Goal: Book appointment/travel/reservation

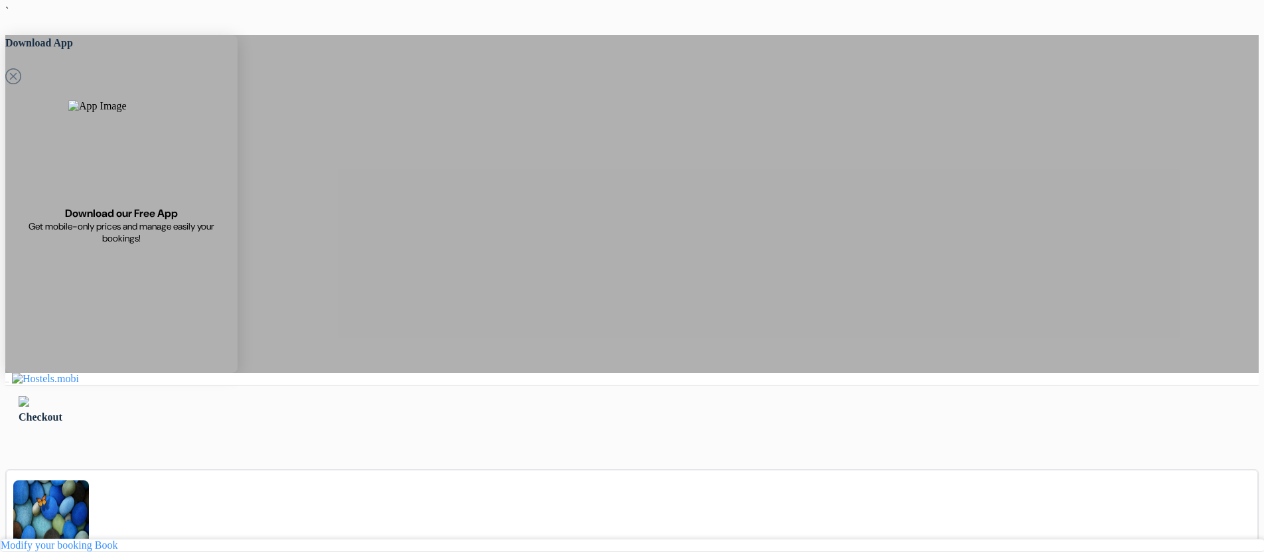
scroll to position [265, 0]
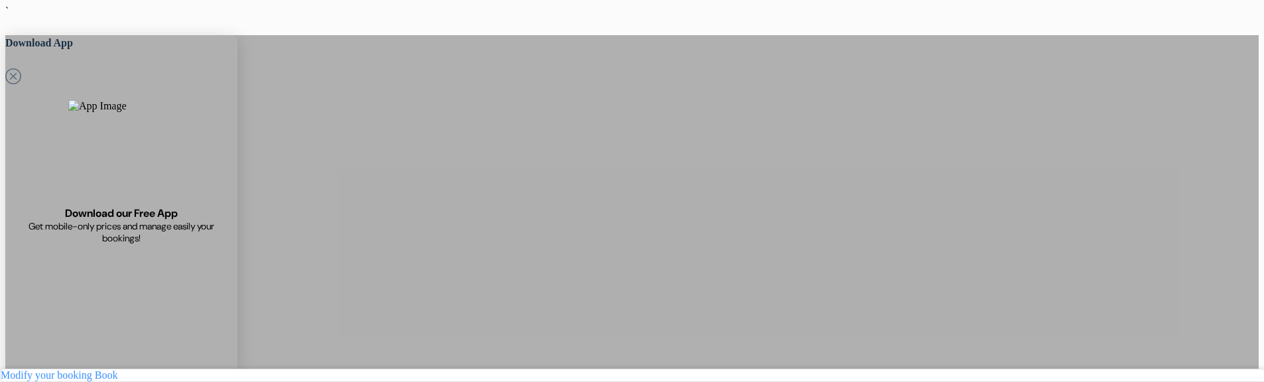
drag, startPoint x: 265, startPoint y: 184, endPoint x: 216, endPoint y: 149, distance: 60.0
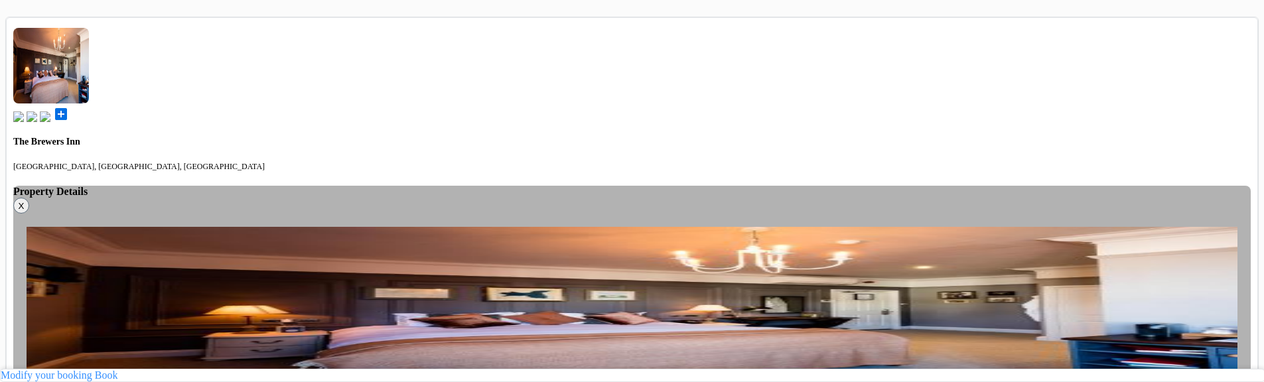
scroll to position [664, 0]
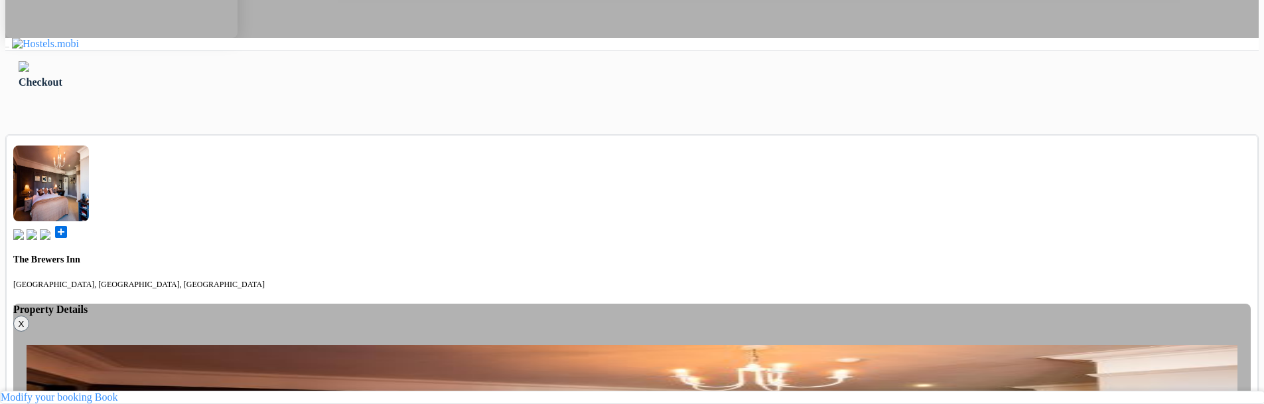
scroll to position [398, 0]
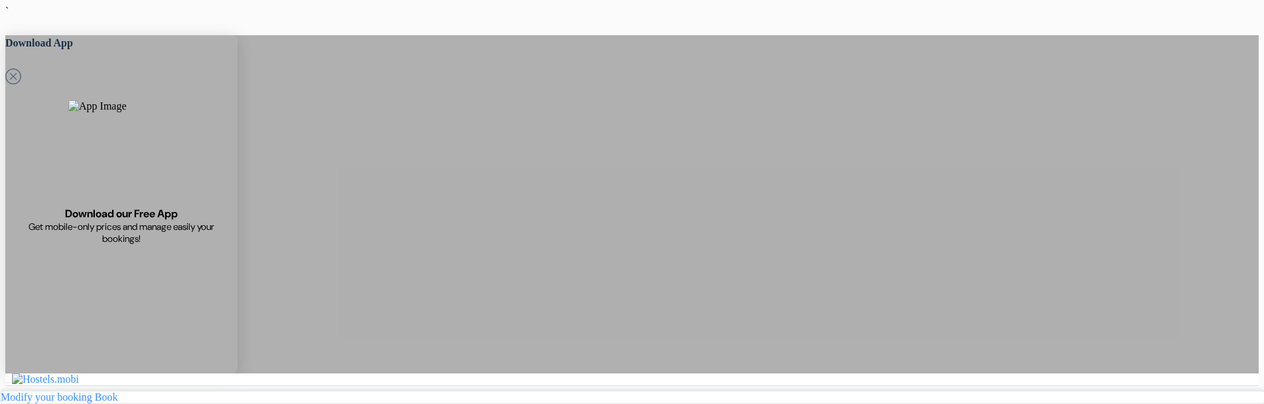
scroll to position [398, 0]
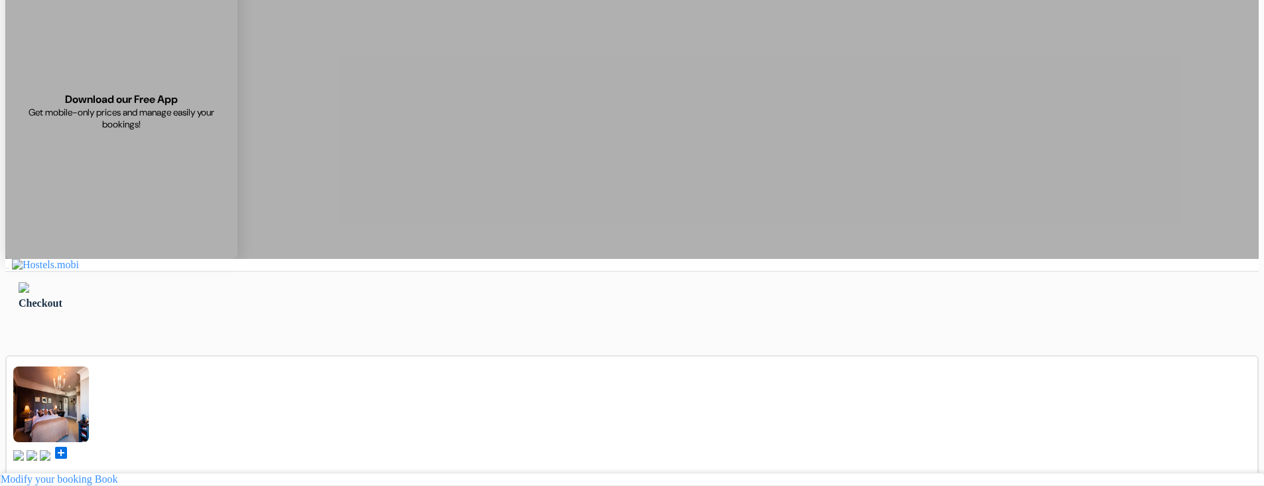
scroll to position [66, 0]
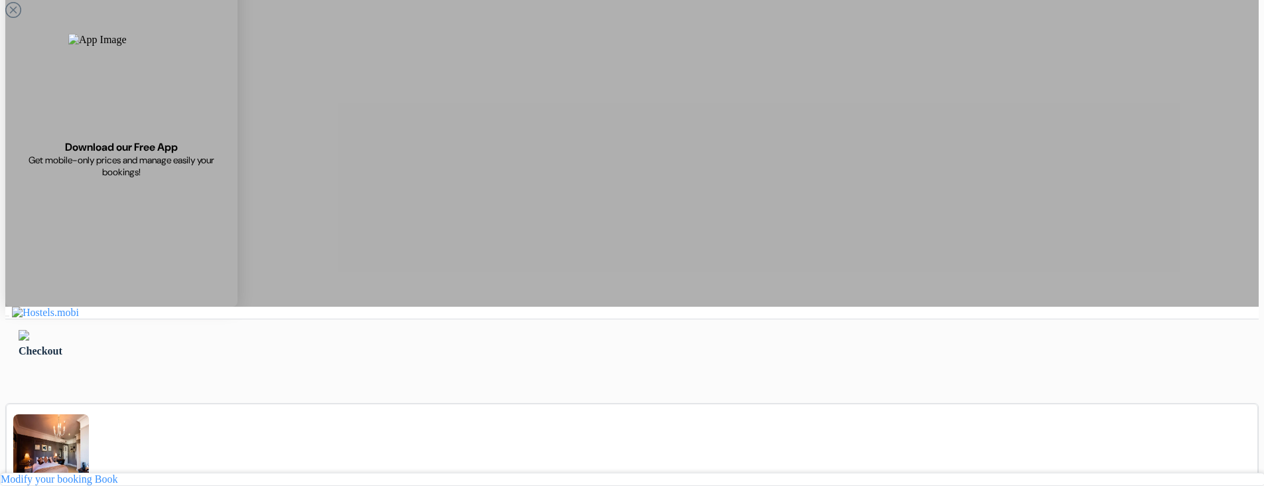
drag, startPoint x: 309, startPoint y: 92, endPoint x: 514, endPoint y: 398, distance: 368.5
drag, startPoint x: 514, startPoint y: 398, endPoint x: 389, endPoint y: 186, distance: 246.3
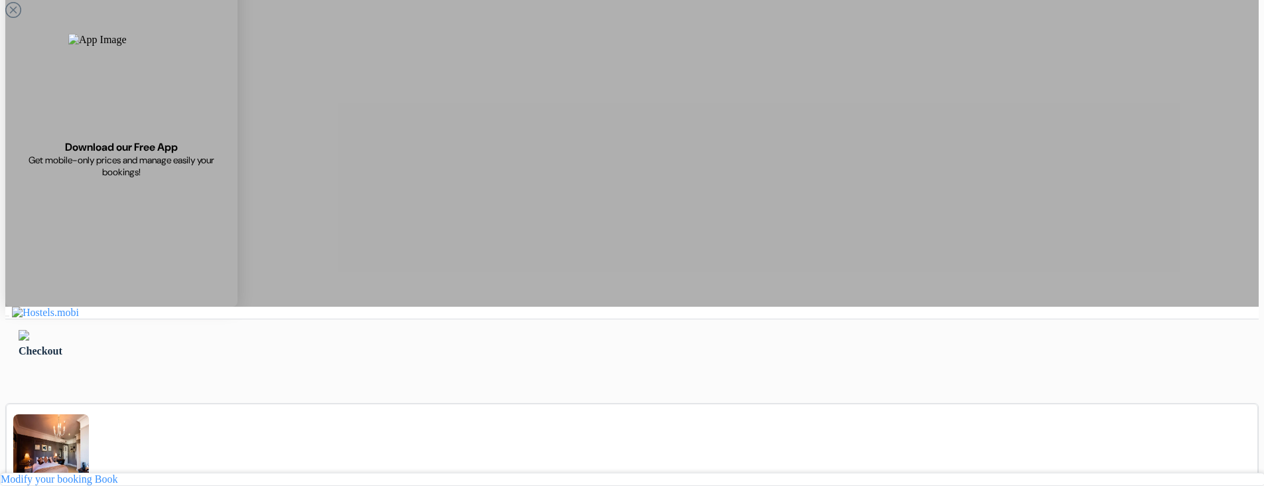
drag, startPoint x: 291, startPoint y: 88, endPoint x: 508, endPoint y: 335, distance: 329.2
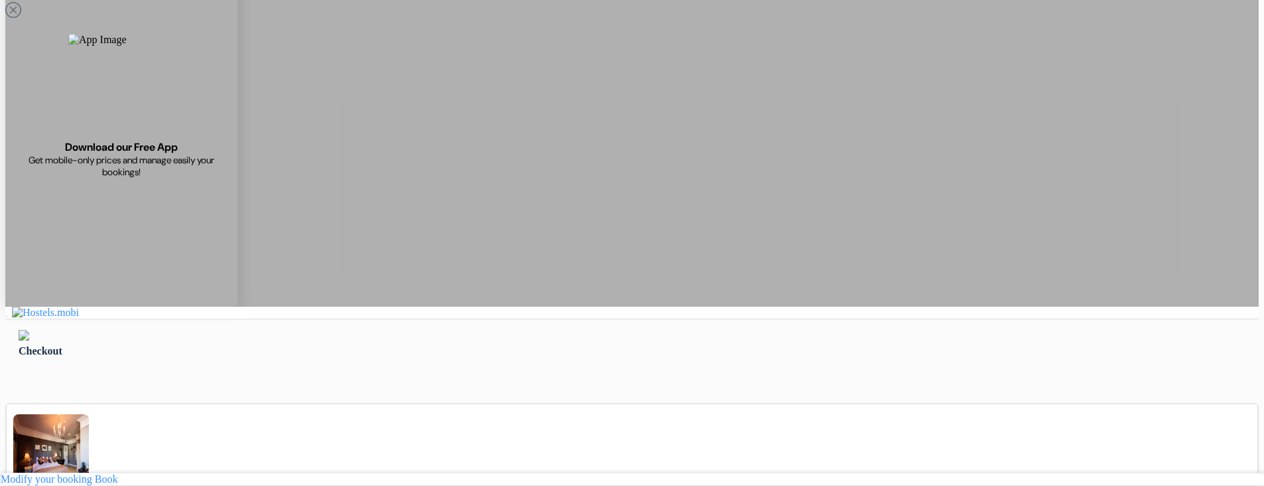
drag, startPoint x: 504, startPoint y: 292, endPoint x: 346, endPoint y: 70, distance: 272.2
drag, startPoint x: 311, startPoint y: 90, endPoint x: 393, endPoint y: 291, distance: 216.7
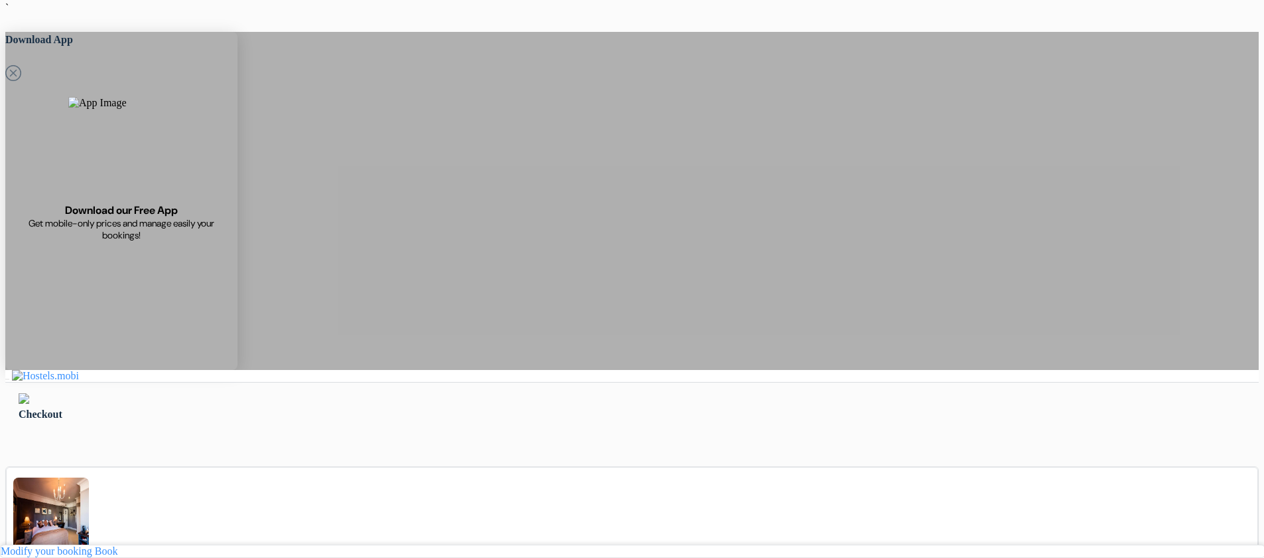
scroll to position [0, 0]
